Goal: Find specific page/section: Find specific page/section

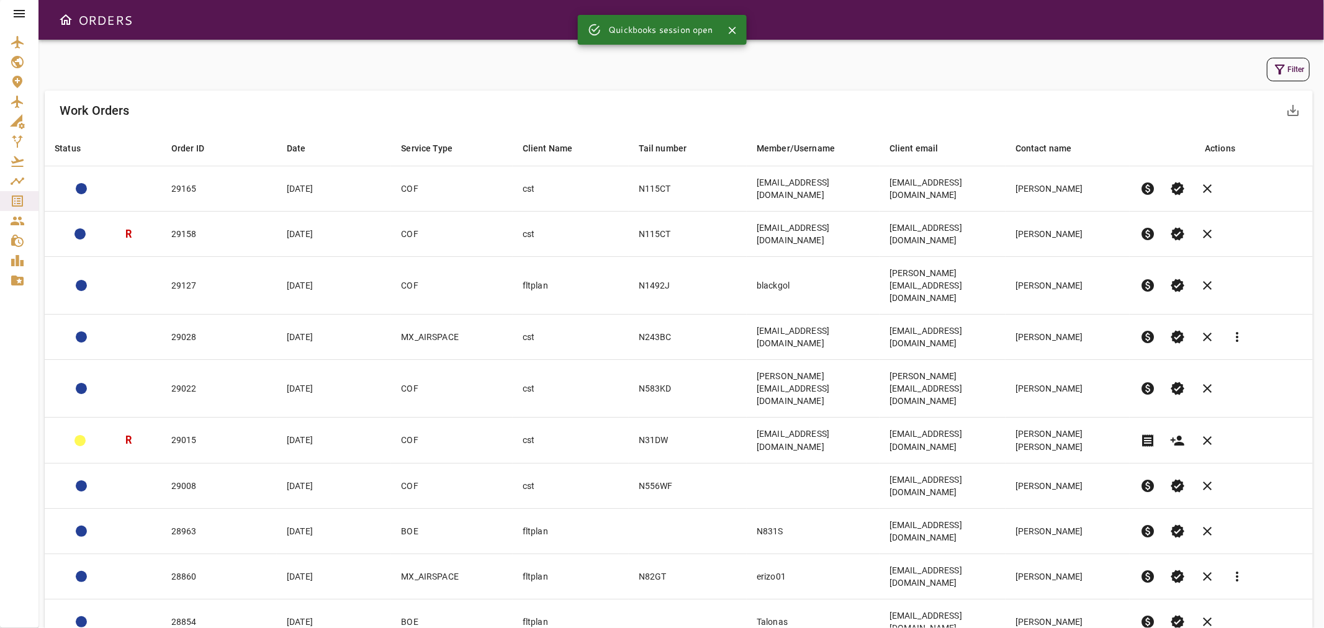
click at [1293, 72] on button "Filter" at bounding box center [1288, 70] width 43 height 24
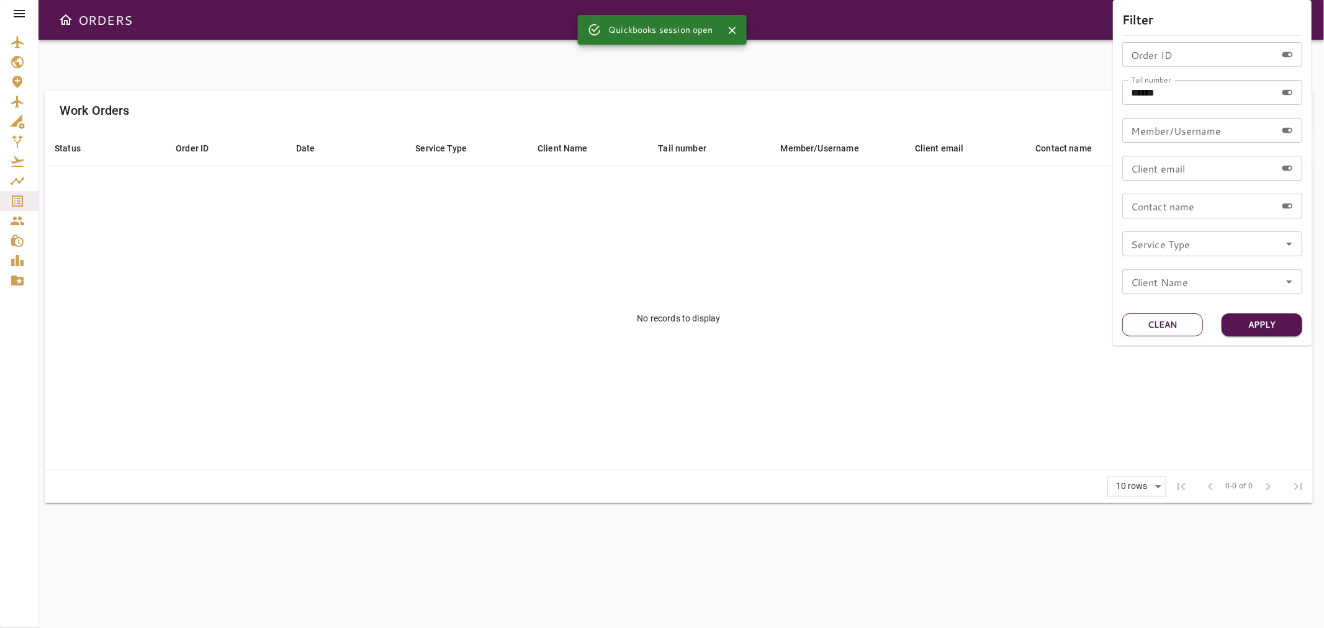
click at [1168, 323] on button "Clean" at bounding box center [1162, 325] width 81 height 23
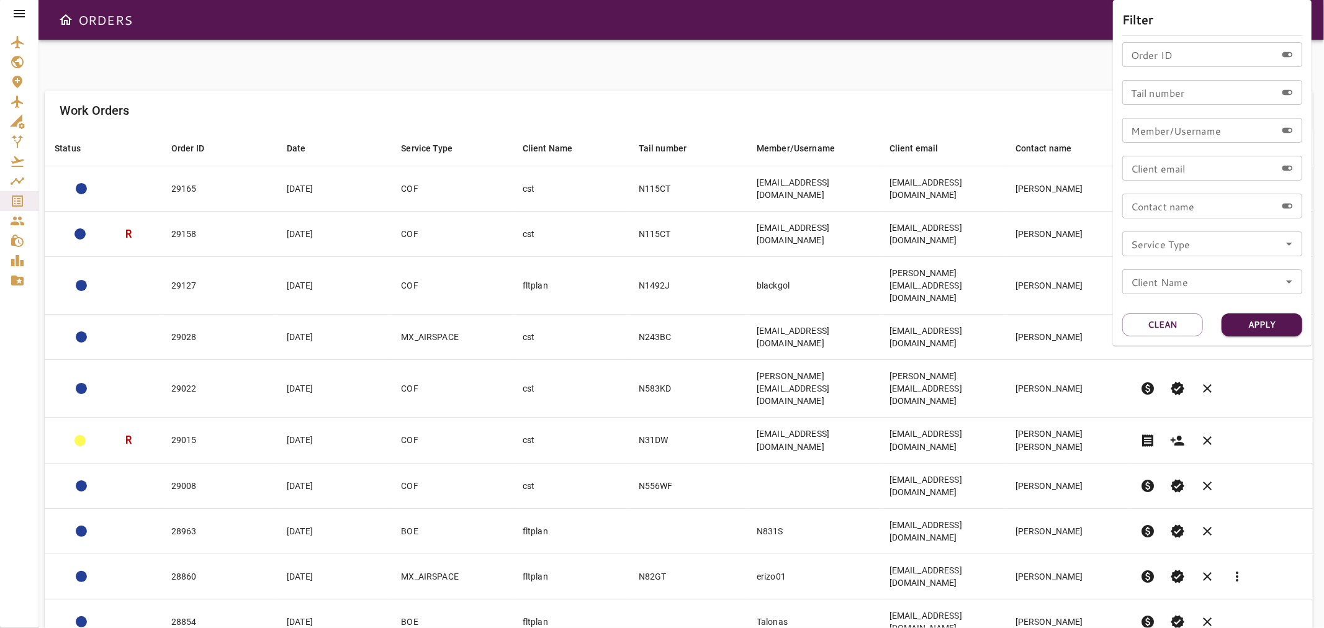
click at [1291, 246] on icon "Open" at bounding box center [1289, 244] width 15 height 15
click at [1014, 79] on div at bounding box center [662, 314] width 1324 height 628
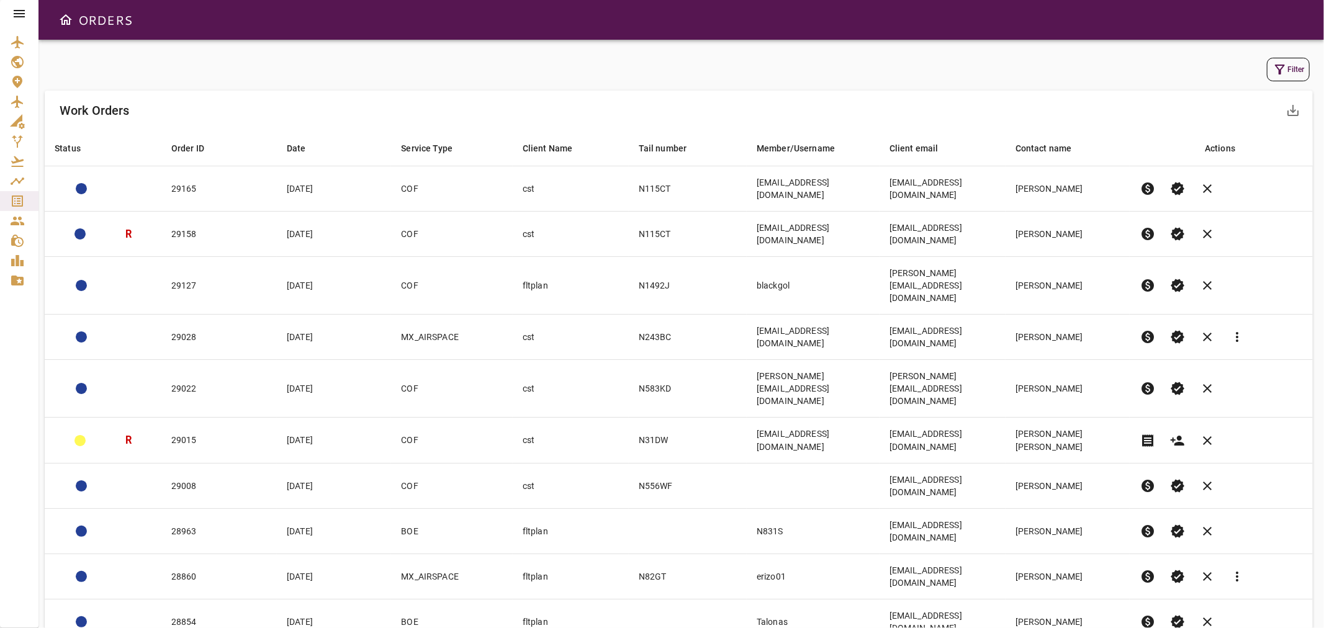
click at [1312, 66] on div "Filter" at bounding box center [679, 70] width 1268 height 30
click at [1294, 70] on button "Filter" at bounding box center [1288, 70] width 43 height 24
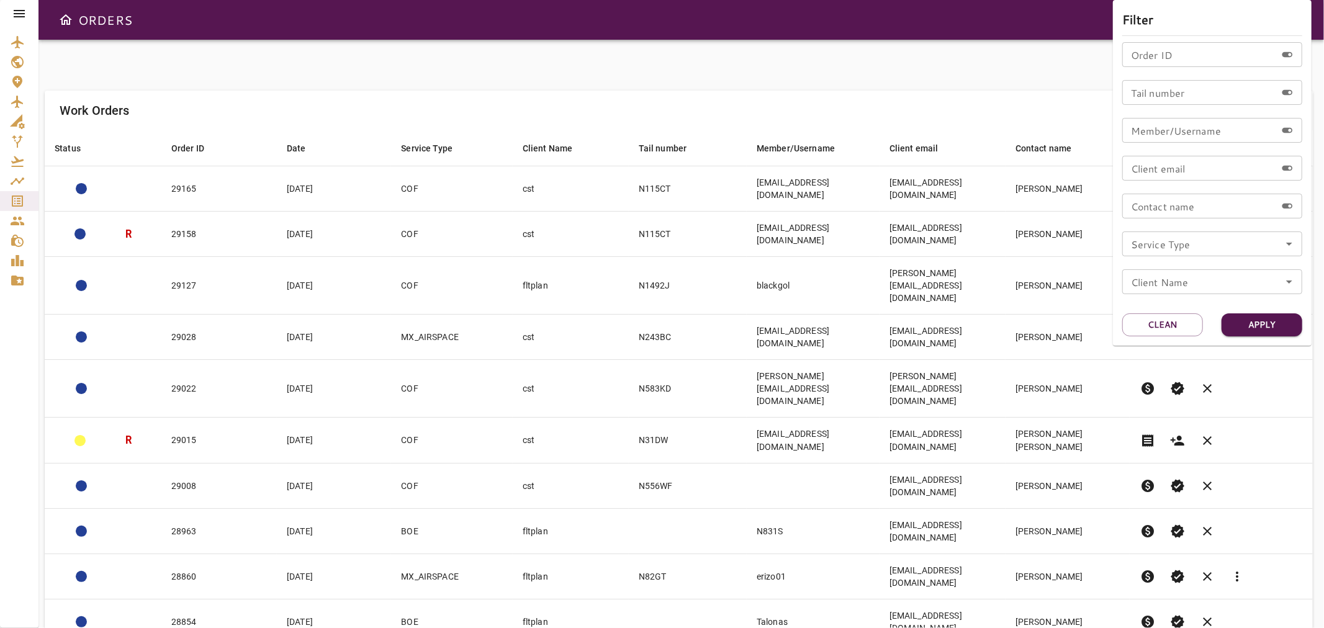
click at [1291, 248] on icon "Open" at bounding box center [1289, 244] width 15 height 15
click at [1205, 330] on li "MX_AIRSPACE" at bounding box center [1212, 325] width 180 height 22
type input "**********"
click at [1265, 323] on button "Apply" at bounding box center [1262, 325] width 81 height 23
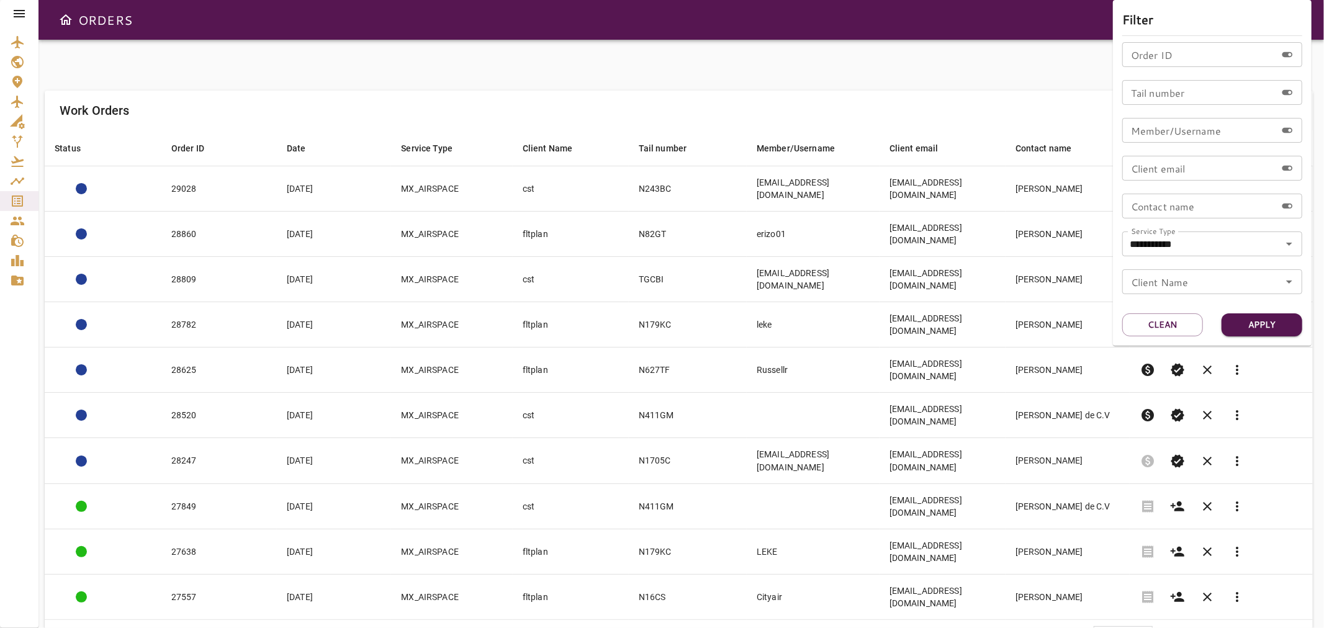
click at [836, 50] on div at bounding box center [662, 314] width 1324 height 628
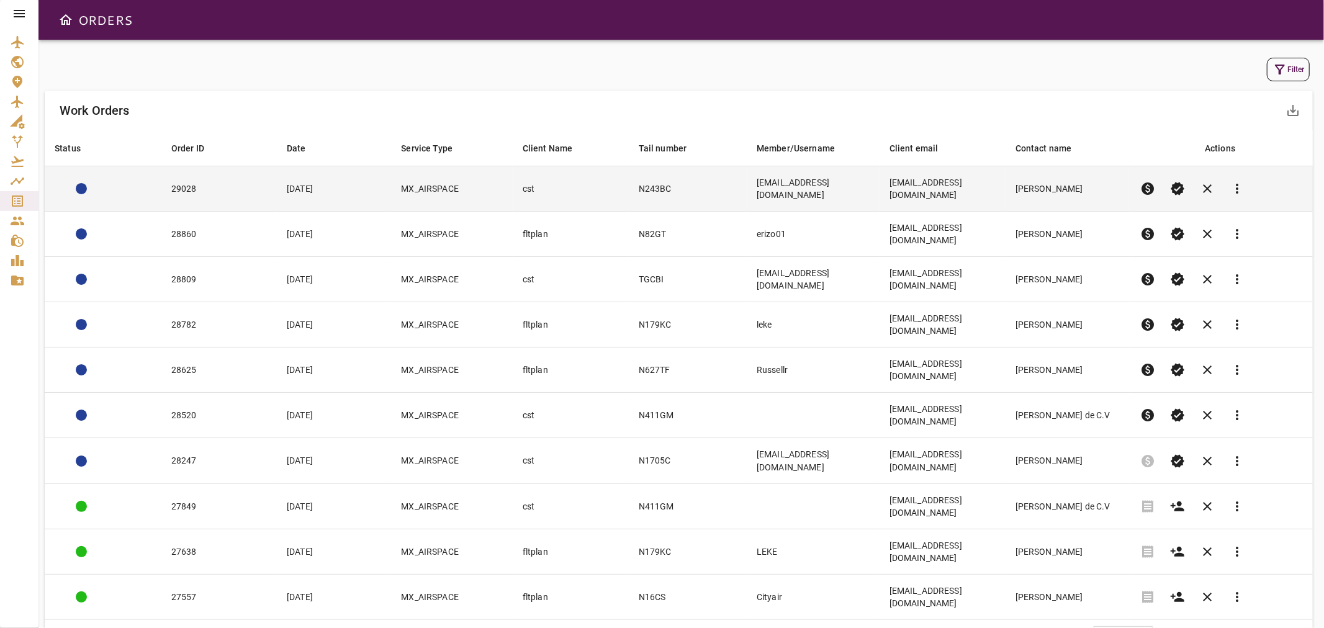
click at [598, 185] on td "cst" at bounding box center [571, 188] width 116 height 45
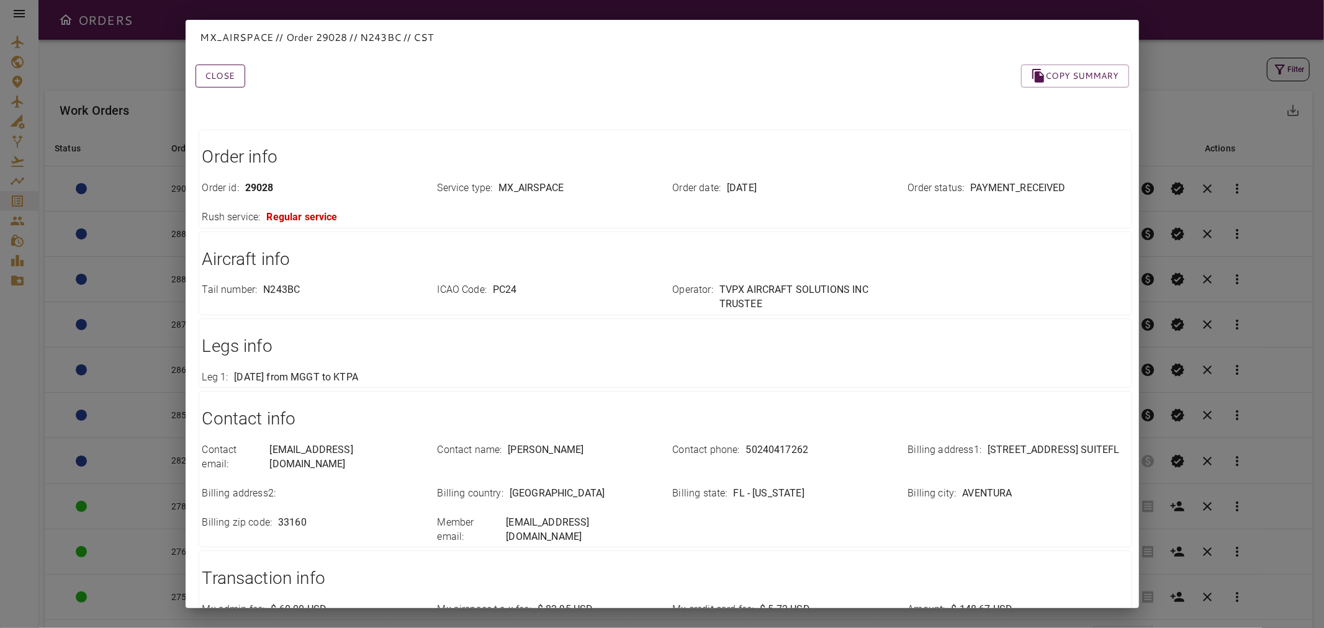
click at [225, 77] on button "Close" at bounding box center [221, 76] width 50 height 23
